Goal: Browse casually: Explore the website without a specific task or goal

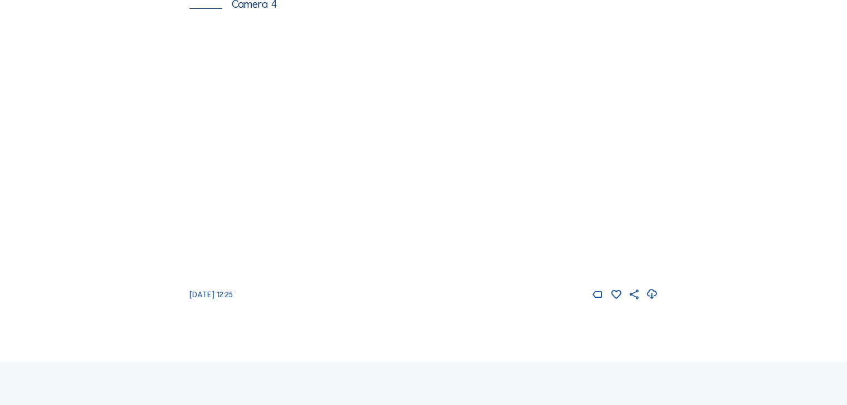
scroll to position [1511, 0]
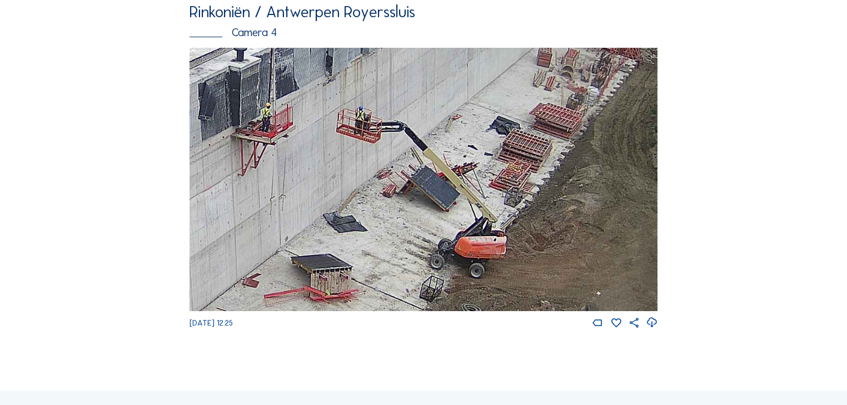
drag, startPoint x: 577, startPoint y: 249, endPoint x: 558, endPoint y: 268, distance: 26.7
click at [558, 268] on img at bounding box center [423, 179] width 468 height 263
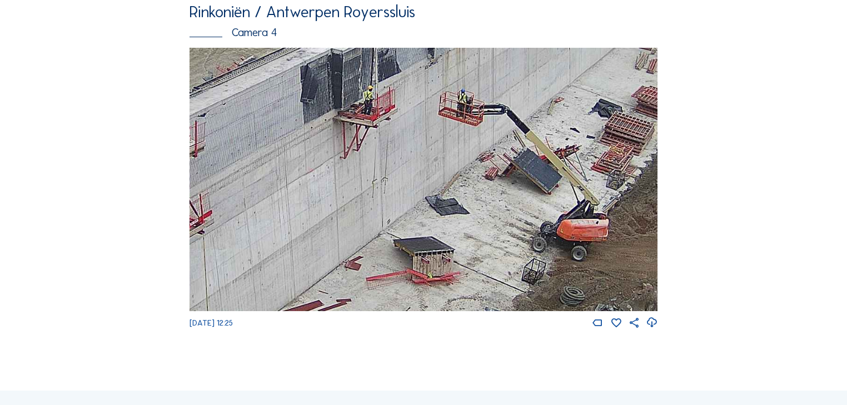
drag, startPoint x: 388, startPoint y: 210, endPoint x: 456, endPoint y: 175, distance: 76.3
click at [458, 176] on img at bounding box center [423, 179] width 468 height 263
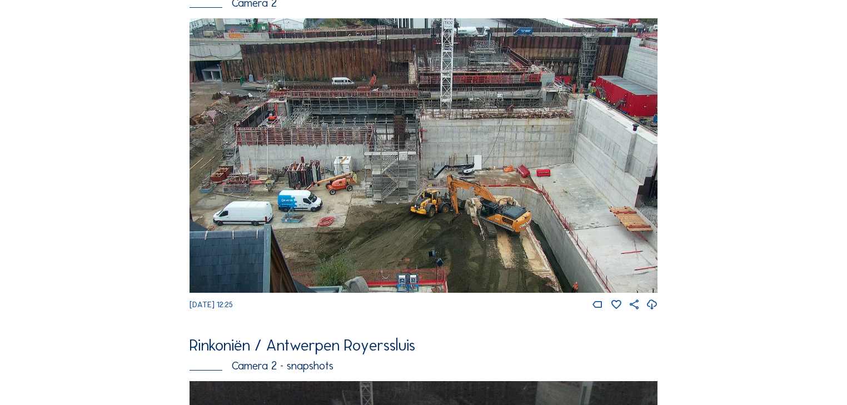
scroll to position [356, 0]
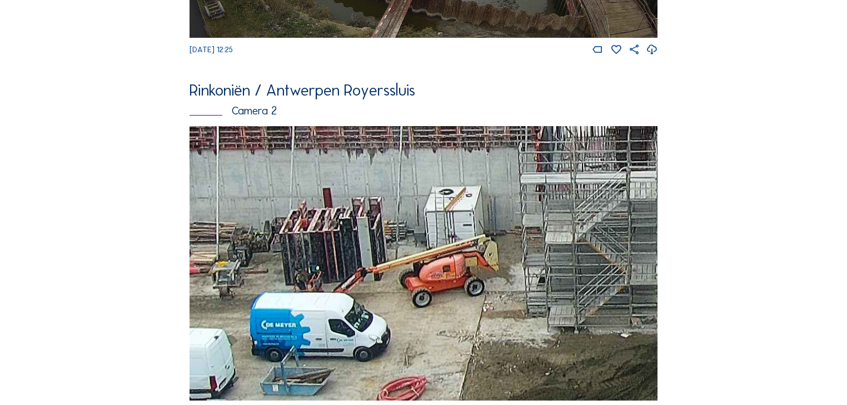
drag, startPoint x: 259, startPoint y: 245, endPoint x: 324, endPoint y: 234, distance: 65.9
click at [323, 234] on img at bounding box center [423, 263] width 468 height 274
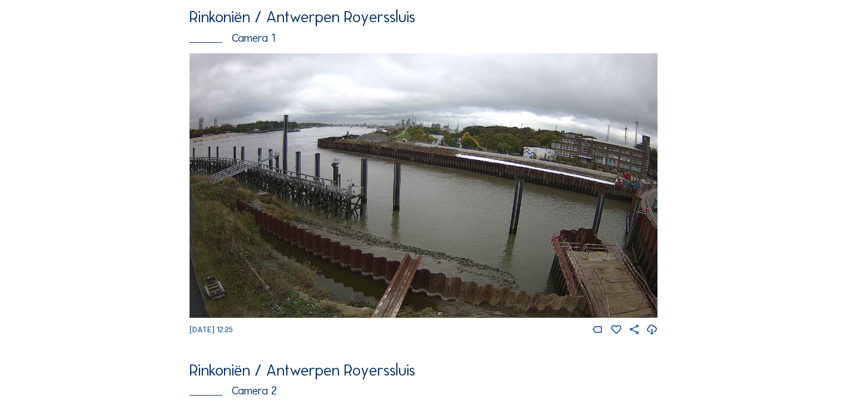
scroll to position [0, 0]
